Goal: Obtain resource: Download file/media

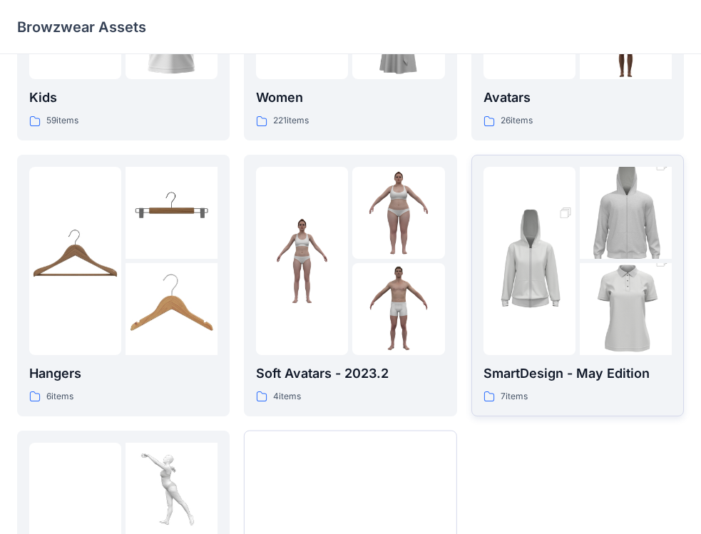
scroll to position [214, 0]
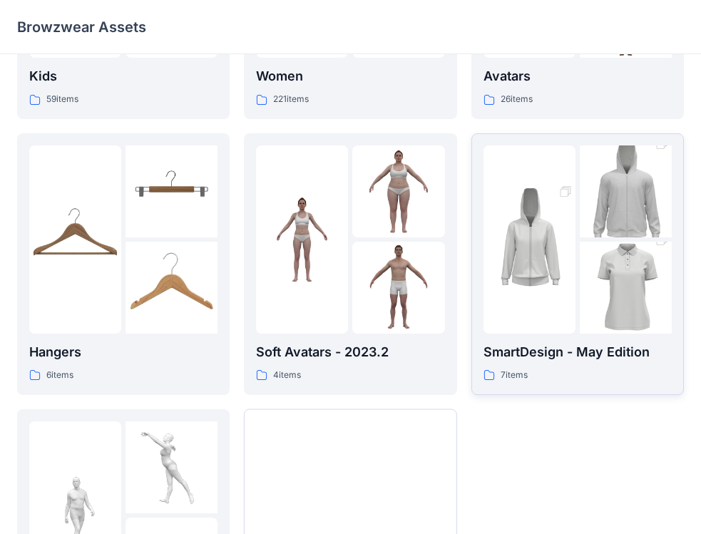
click at [559, 315] on div at bounding box center [530, 239] width 92 height 188
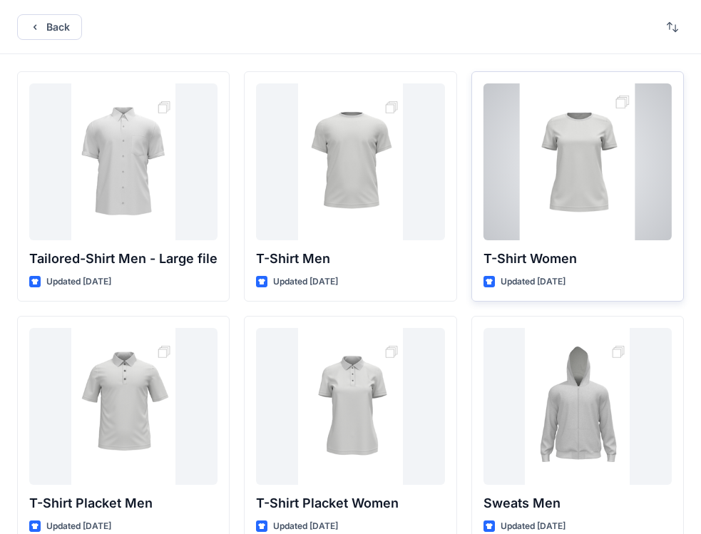
click at [644, 262] on p "T-Shirt Women" at bounding box center [578, 259] width 188 height 20
click at [592, 260] on p "T-Shirt Women" at bounding box center [578, 259] width 188 height 20
click at [583, 233] on div at bounding box center [578, 161] width 188 height 157
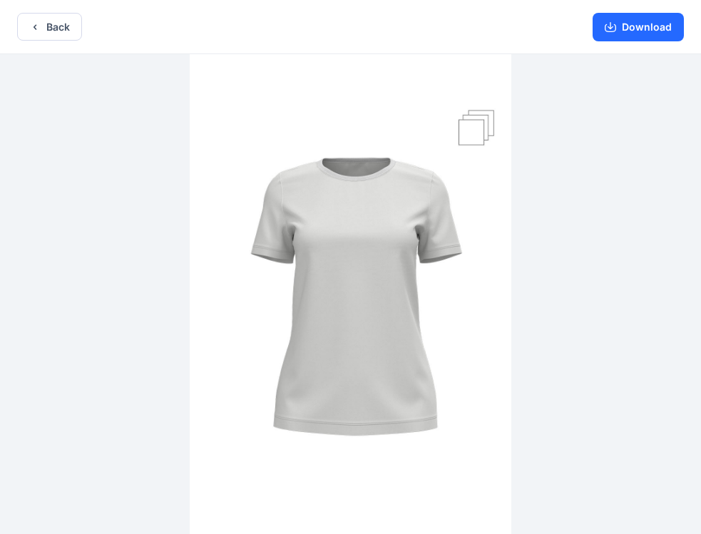
click at [469, 128] on img at bounding box center [351, 295] width 322 height 483
click at [471, 126] on img at bounding box center [351, 295] width 322 height 483
click at [493, 105] on img at bounding box center [351, 295] width 322 height 483
click at [632, 23] on button "Download" at bounding box center [638, 27] width 91 height 29
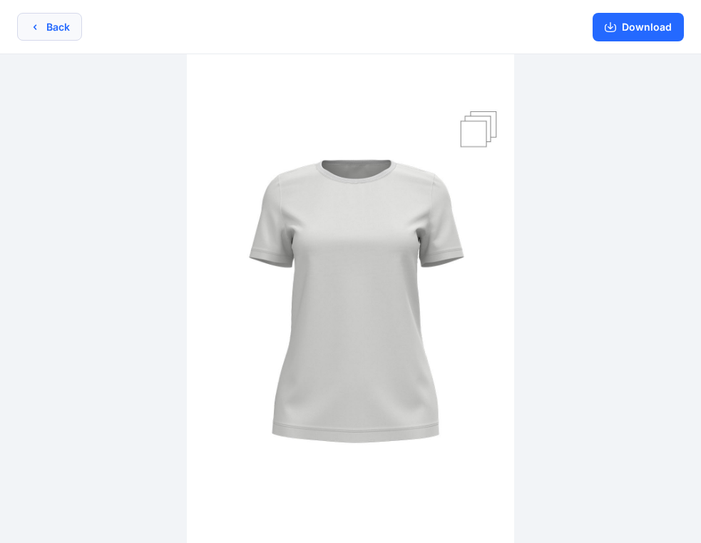
click at [57, 22] on button "Back" at bounding box center [49, 27] width 65 height 28
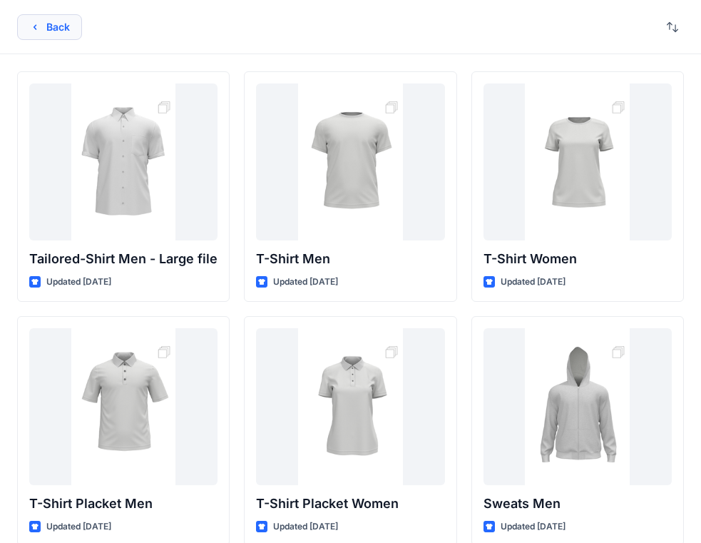
click at [66, 22] on button "Back" at bounding box center [49, 27] width 65 height 26
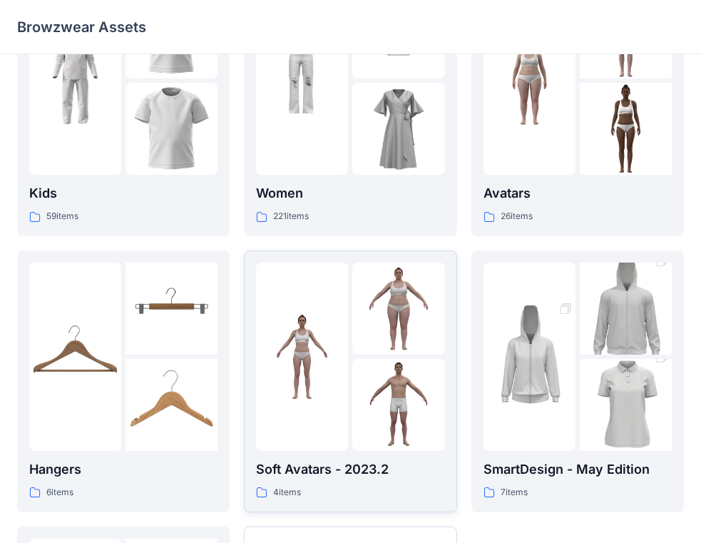
scroll to position [382, 0]
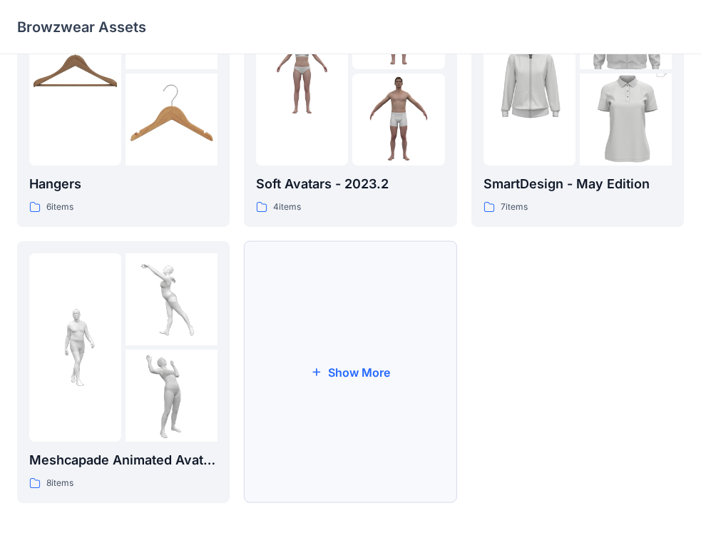
click at [344, 364] on button "Show More" at bounding box center [350, 372] width 213 height 262
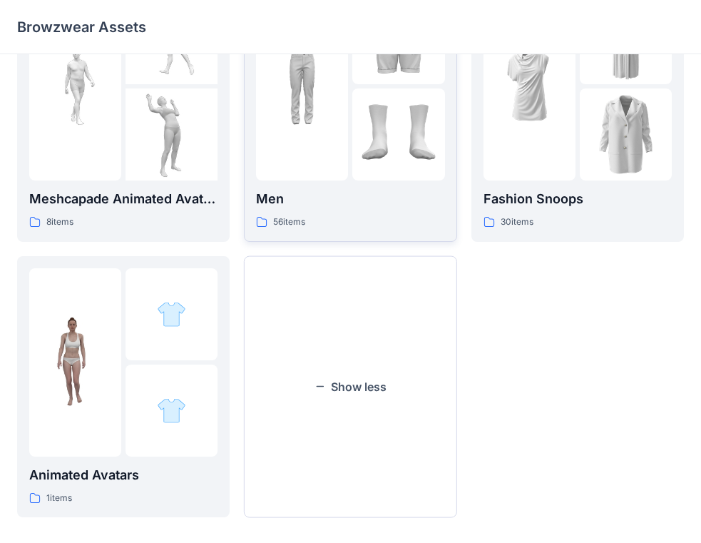
scroll to position [658, 0]
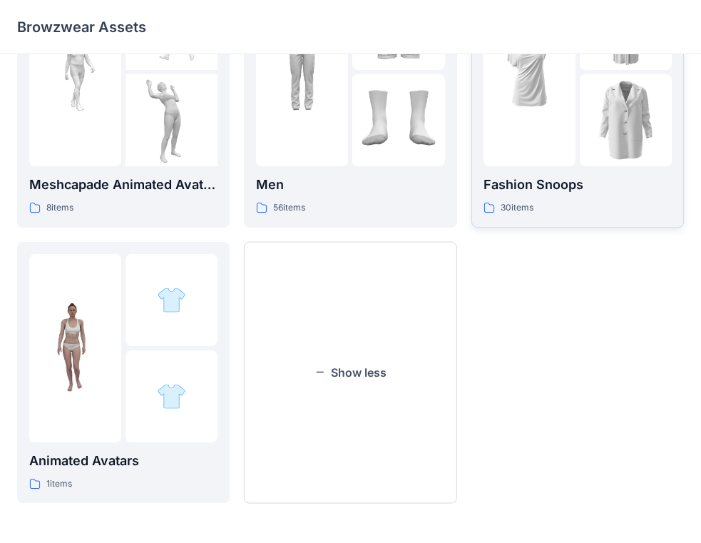
click at [537, 180] on p "Fashion Snoops" at bounding box center [578, 185] width 188 height 20
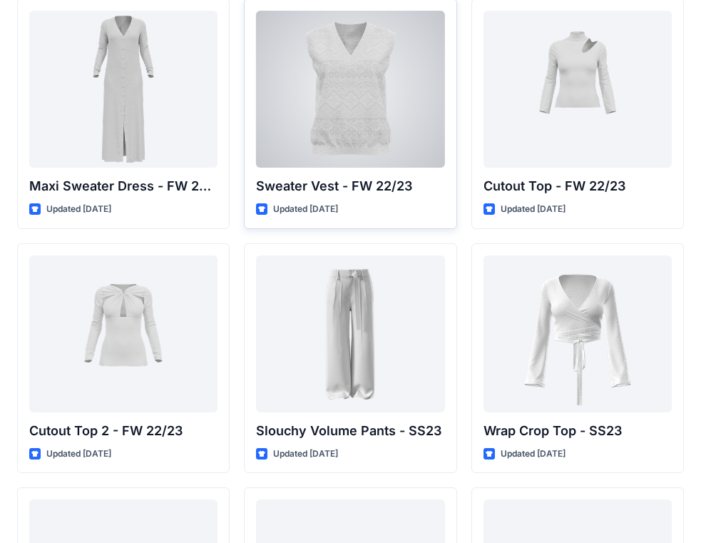
scroll to position [642, 0]
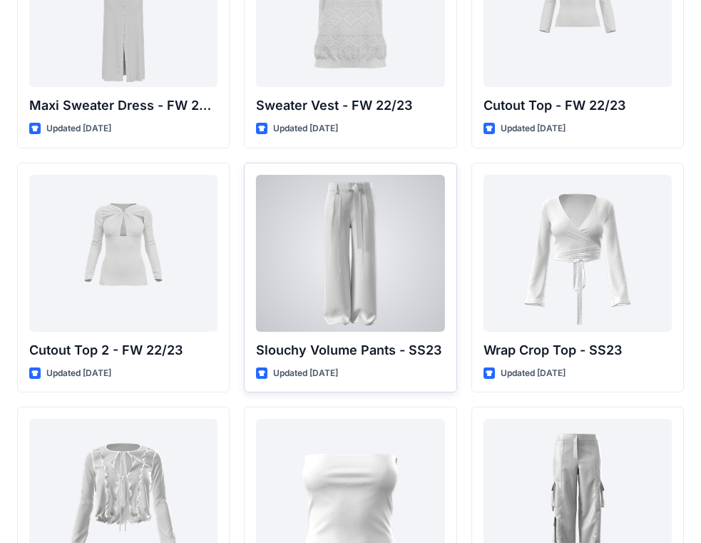
click at [345, 222] on div at bounding box center [350, 253] width 188 height 157
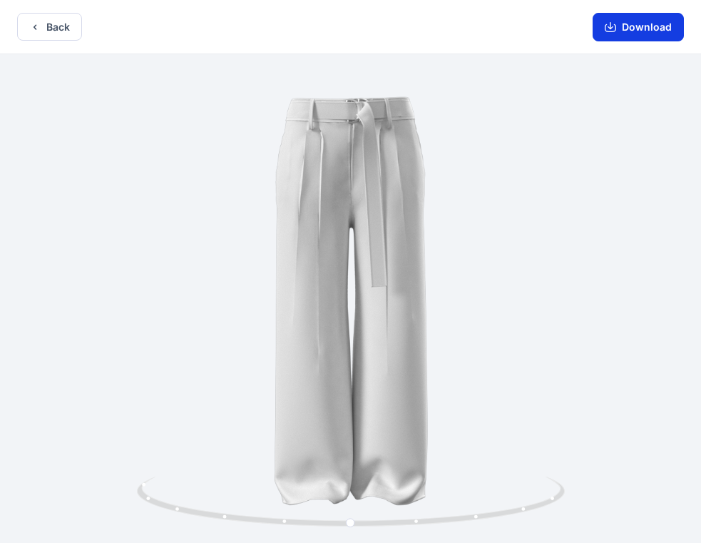
click at [629, 19] on button "Download" at bounding box center [638, 27] width 91 height 29
